Goal: Information Seeking & Learning: Learn about a topic

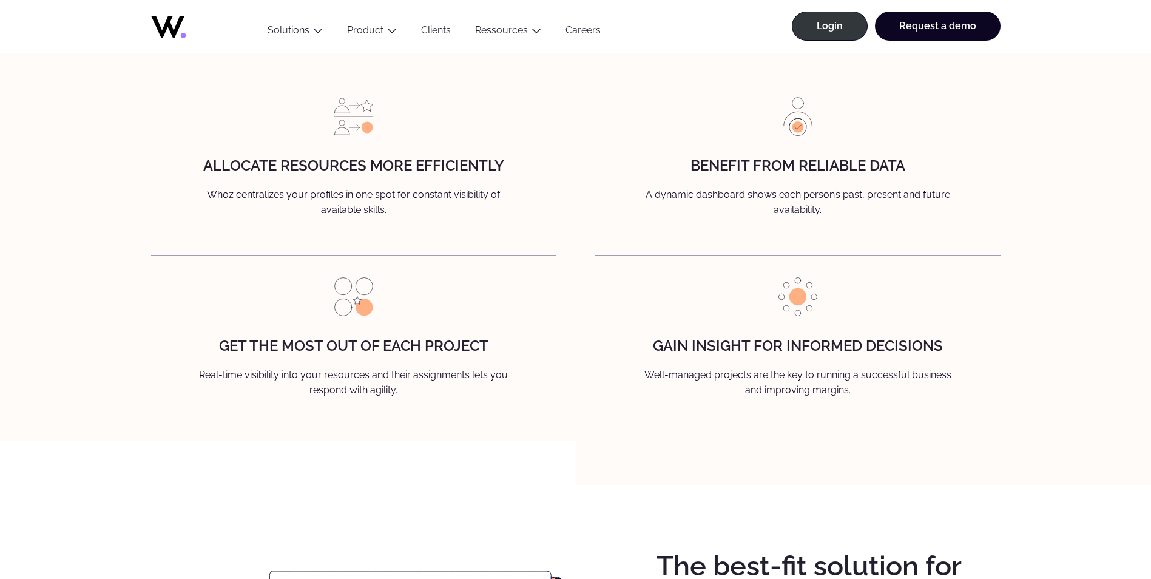
scroll to position [1312, 0]
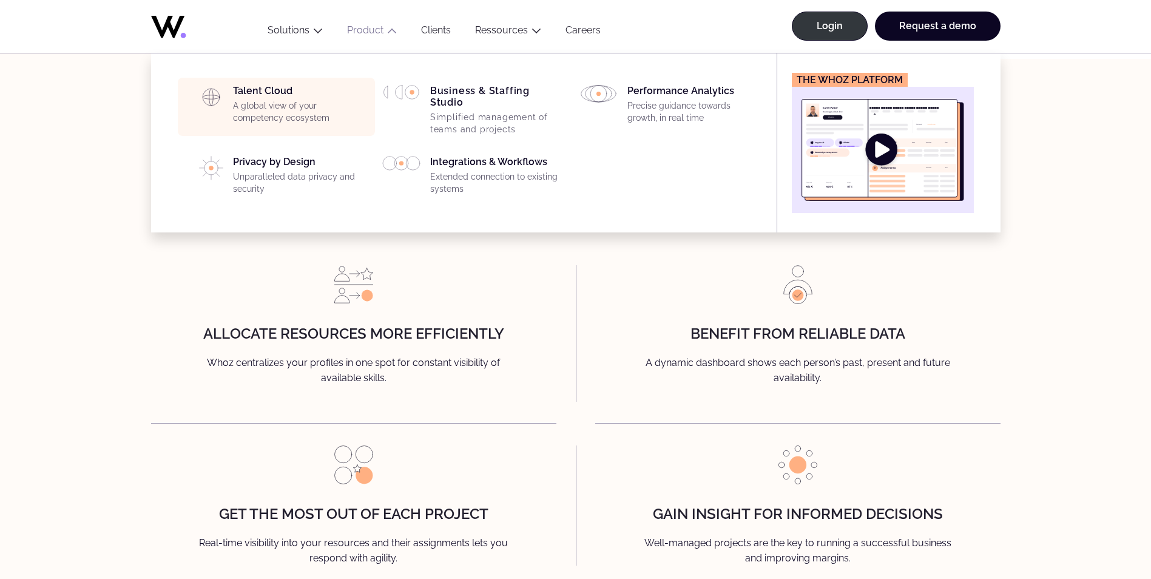
click at [268, 86] on div "Talent Cloud A global view of your competency ecosystem" at bounding box center [300, 107] width 135 height 44
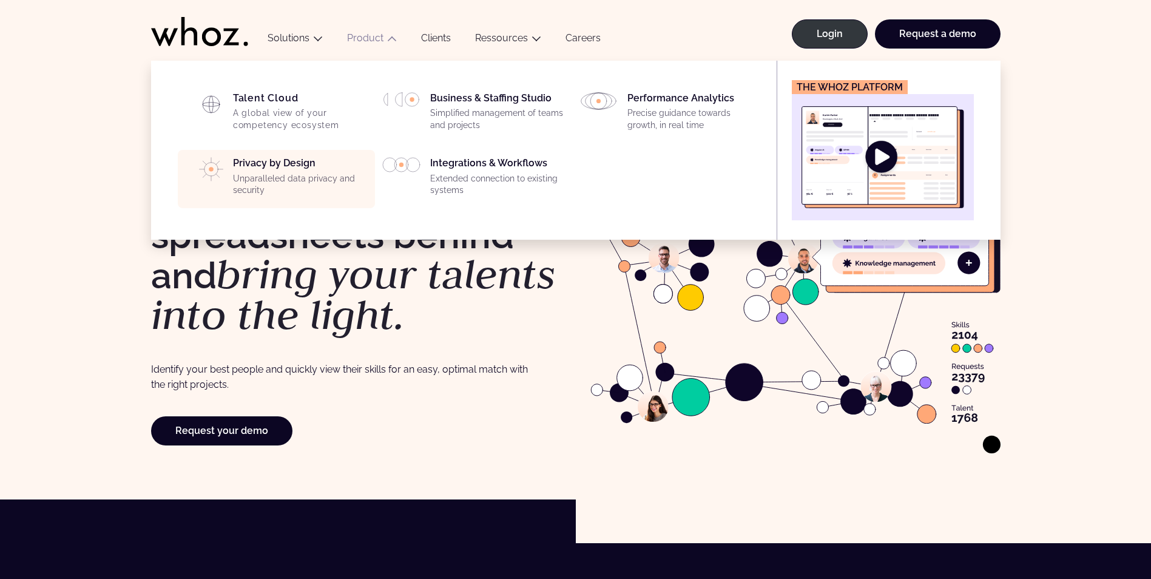
click at [290, 163] on div "Privacy by Design Unparalleled data privacy and security" at bounding box center [300, 179] width 135 height 44
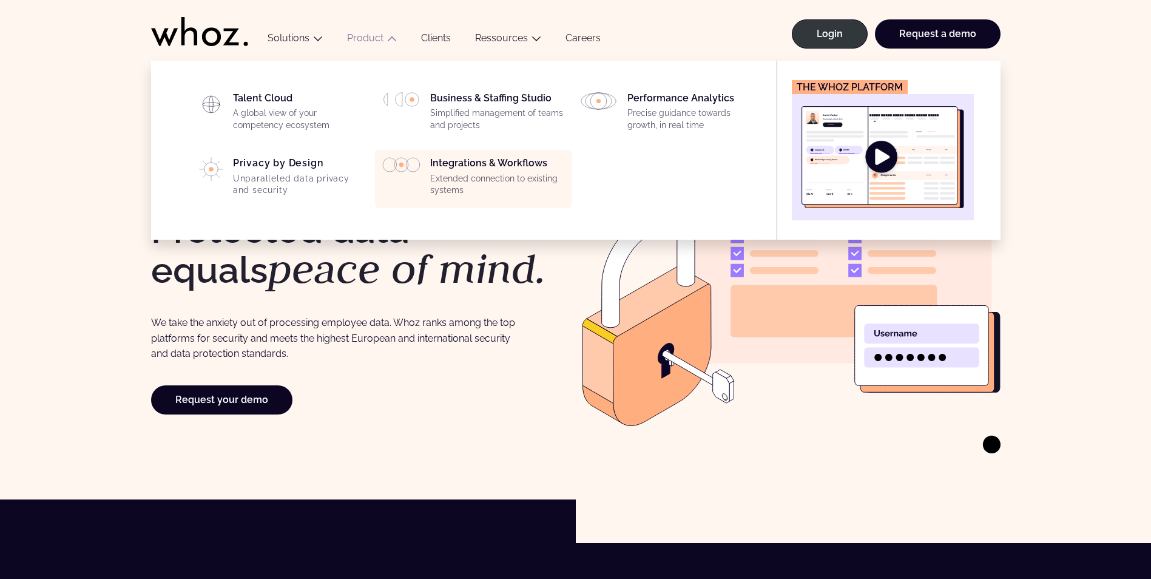
click at [478, 163] on div "Integrations & Workflows Extended connection to existing systems" at bounding box center [497, 179] width 135 height 44
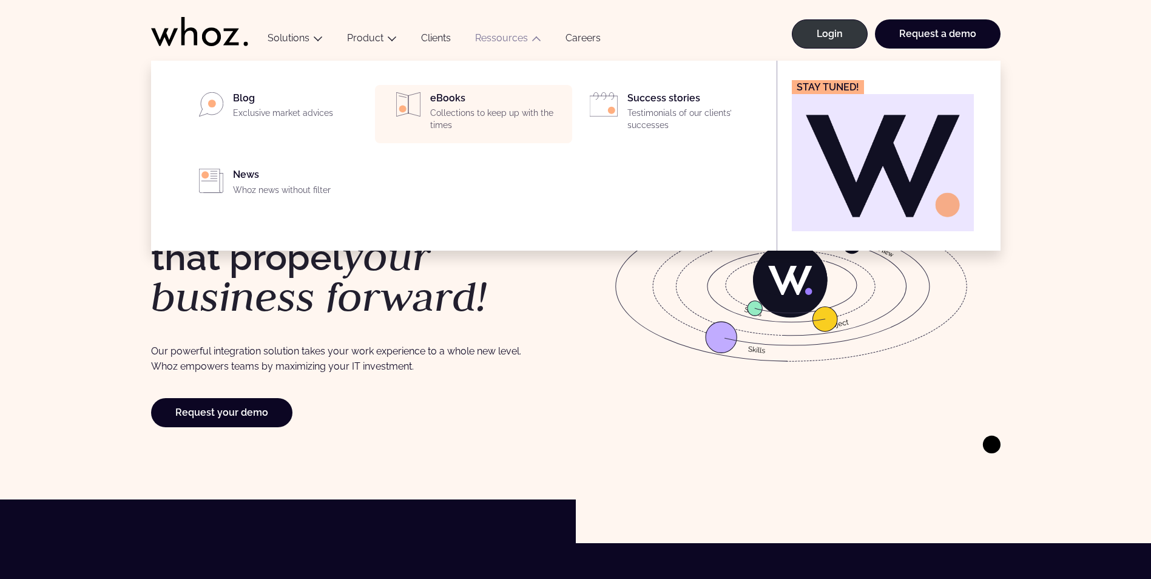
click at [452, 96] on div "eBooks Collections to keep up with the times" at bounding box center [497, 114] width 135 height 44
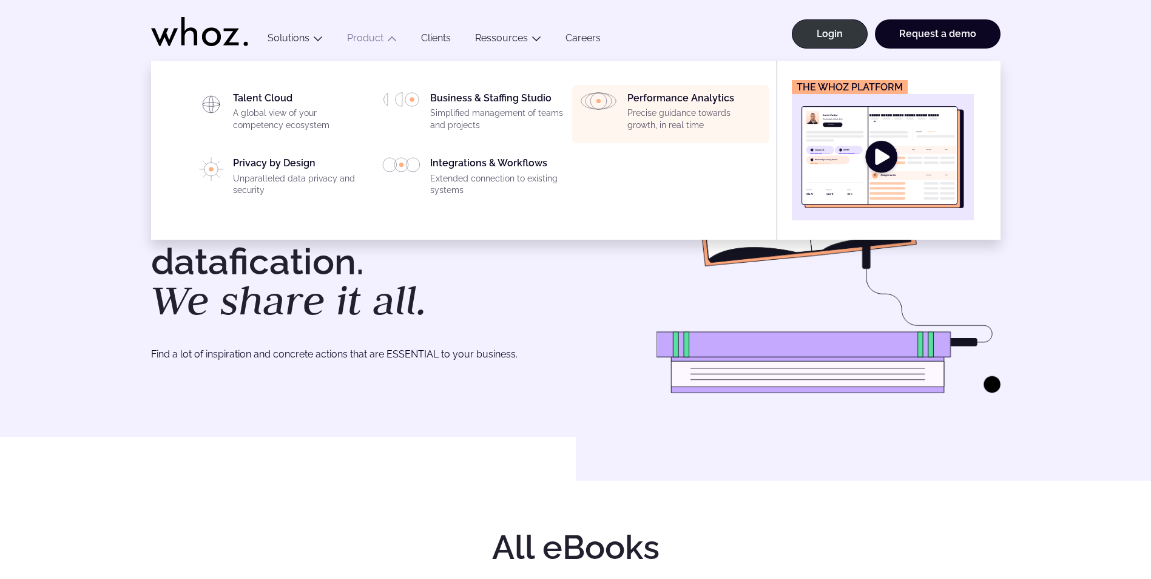
click at [655, 98] on div "Performance Analytics Precise guidance towards growth, in real time" at bounding box center [695, 114] width 135 height 44
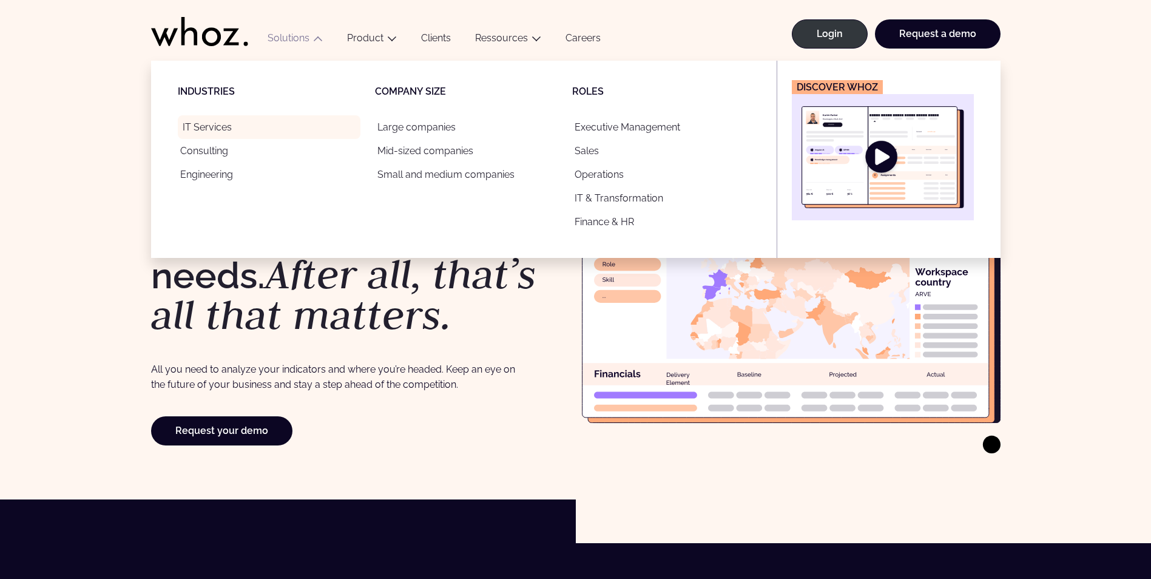
click at [212, 127] on link "IT Services" at bounding box center [269, 127] width 183 height 24
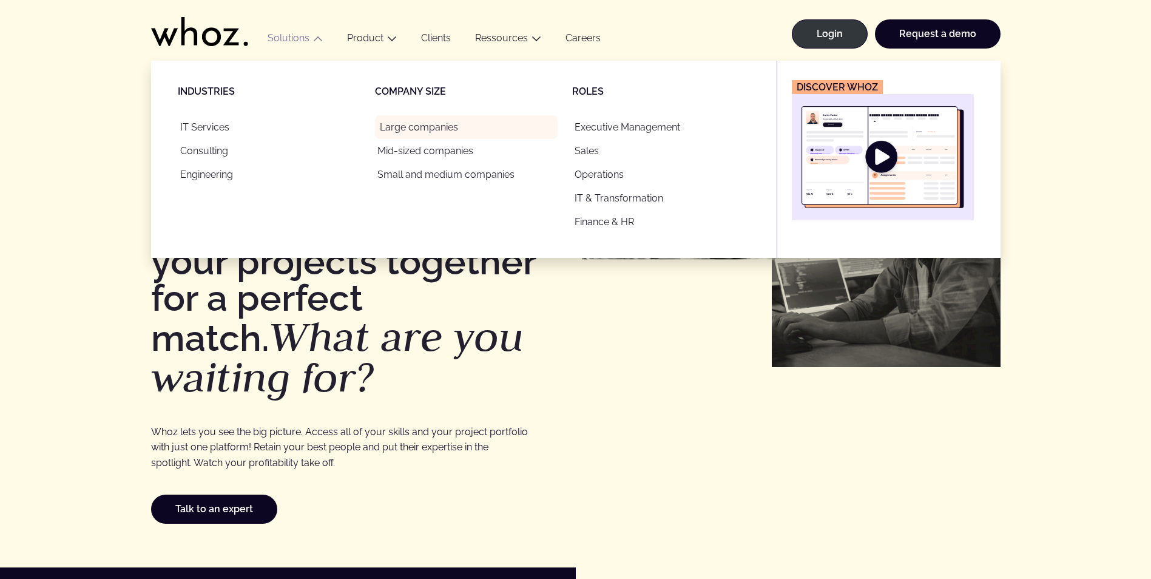
click at [399, 123] on link "Large companies" at bounding box center [466, 127] width 183 height 24
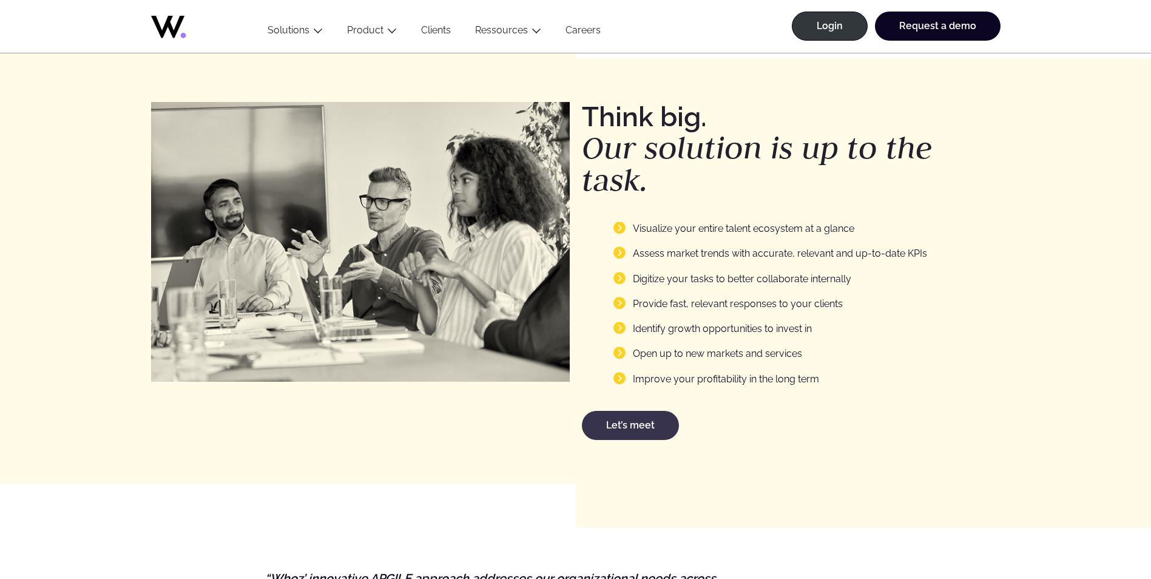
scroll to position [1774, 0]
